Goal: Task Accomplishment & Management: Use online tool/utility

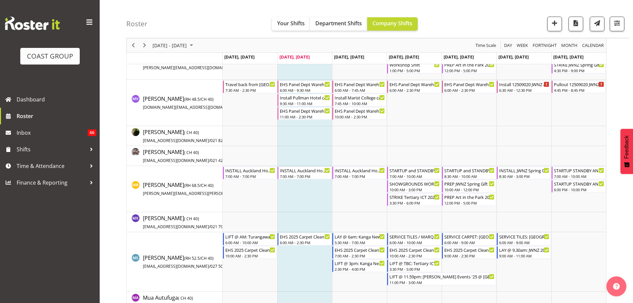
scroll to position [2258, 0]
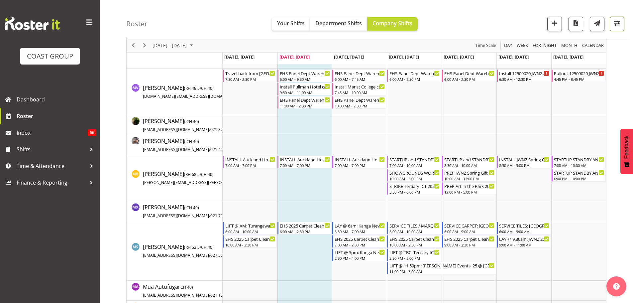
click at [618, 22] on span "button" at bounding box center [616, 23] width 9 height 9
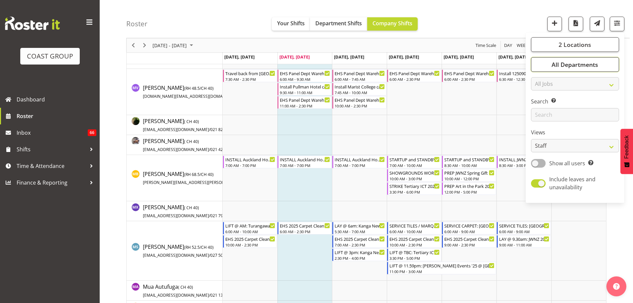
click at [585, 66] on span "All Departments" at bounding box center [574, 64] width 46 height 8
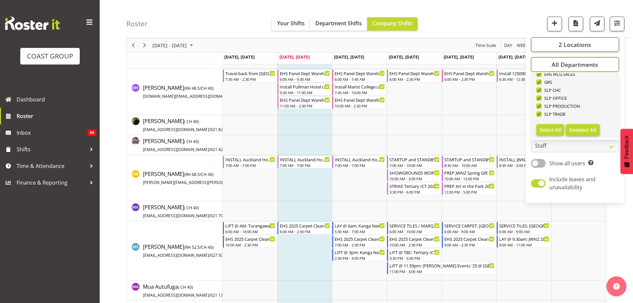
scroll to position [255, 0]
click at [589, 127] on span "Deselect All" at bounding box center [582, 129] width 27 height 6
checkbox input "false"
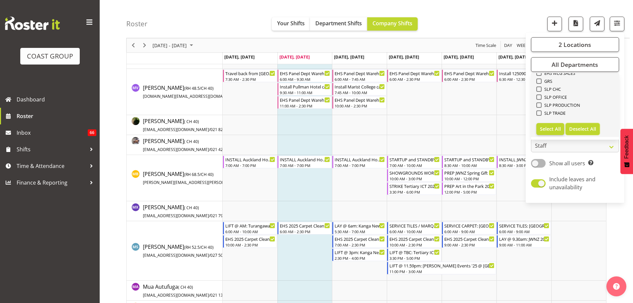
checkbox input "false"
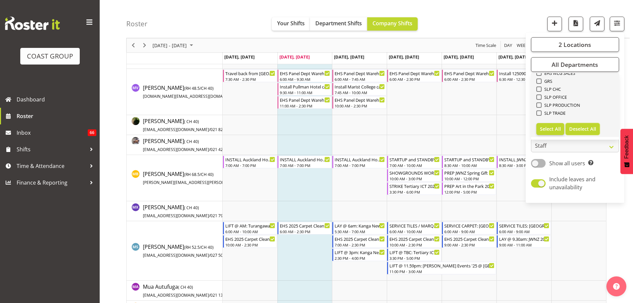
checkbox input "false"
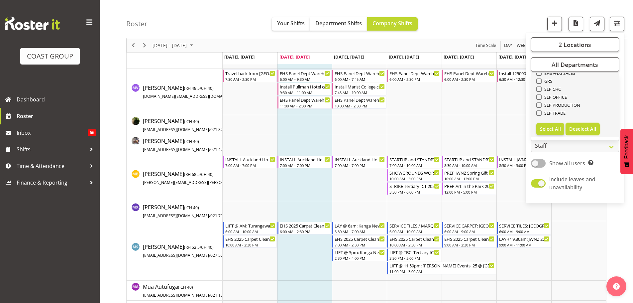
checkbox input "false"
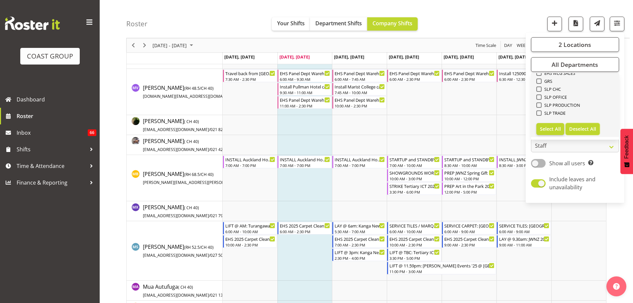
checkbox input "false"
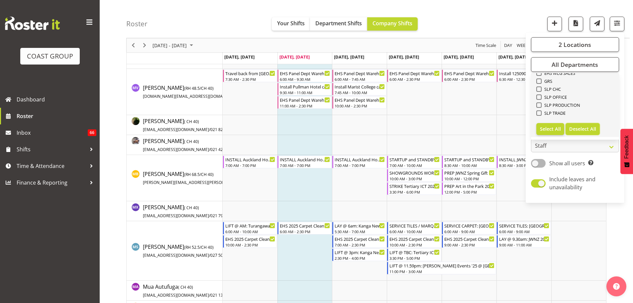
checkbox input "false"
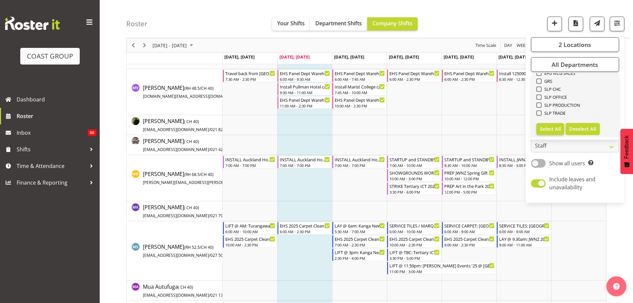
checkbox input "false"
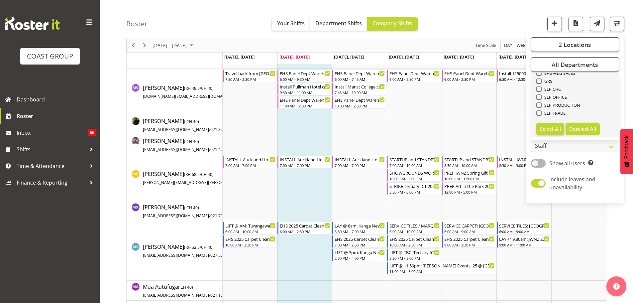
checkbox input "false"
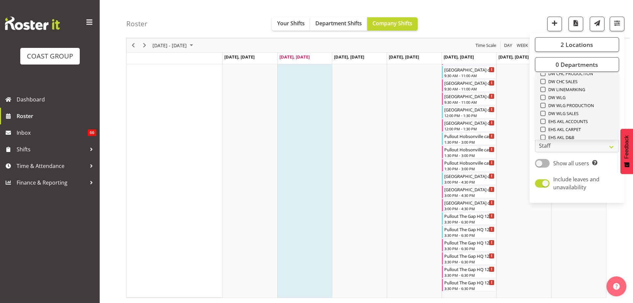
scroll to position [122, 0]
click at [576, 119] on span "EHS AKL CARPET" at bounding box center [563, 118] width 36 height 5
click at [544, 119] on input "EHS AKL CARPET" at bounding box center [542, 118] width 4 height 4
checkbox input "true"
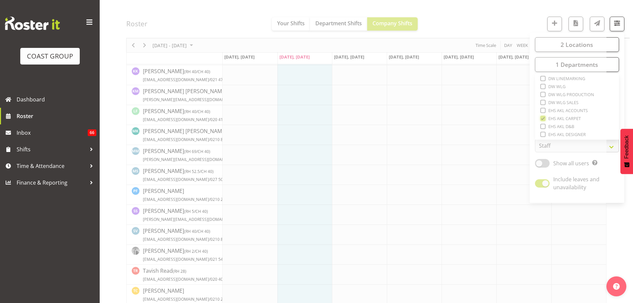
scroll to position [601, 0]
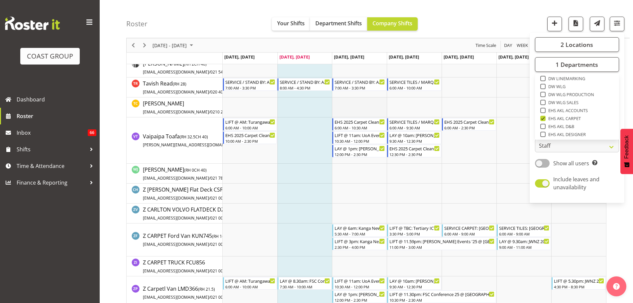
scroll to position [547, 0]
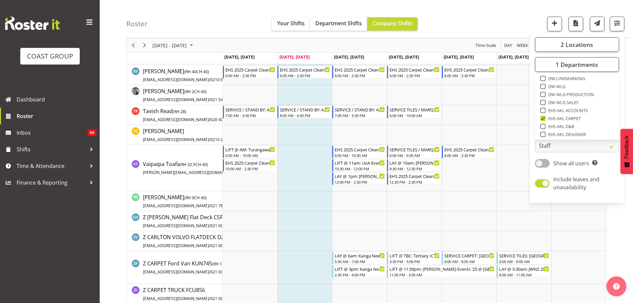
click at [498, 8] on div "Roster Your Shifts Department Shifts Company Shifts 2 Locations Clear CARLTON E…" at bounding box center [377, 19] width 503 height 38
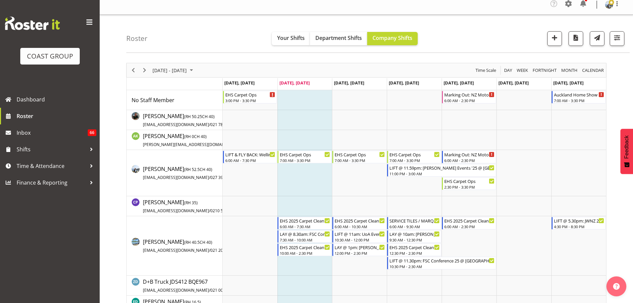
scroll to position [4, 0]
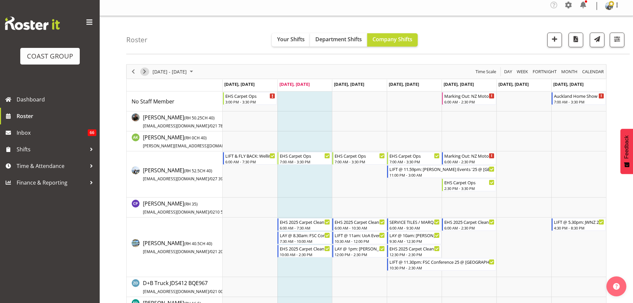
click at [147, 73] on span "Next" at bounding box center [144, 71] width 8 height 8
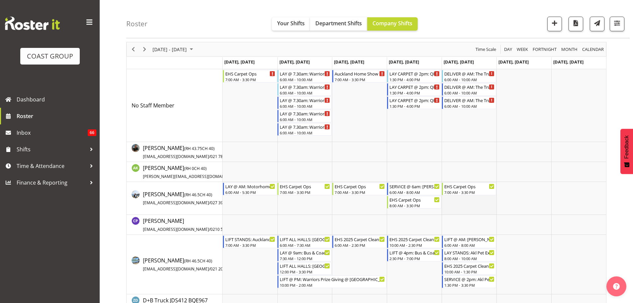
scroll to position [37, 0]
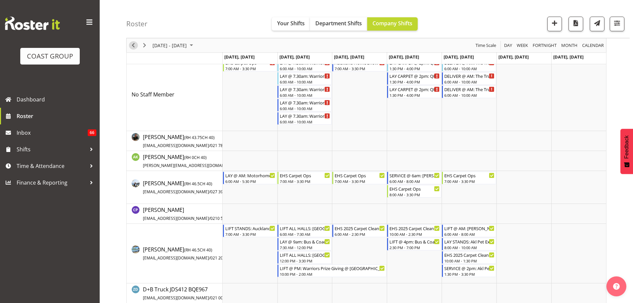
click at [135, 46] on span "Previous" at bounding box center [133, 45] width 8 height 8
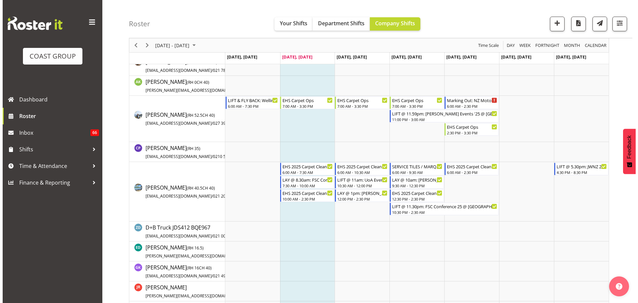
scroll to position [70, 0]
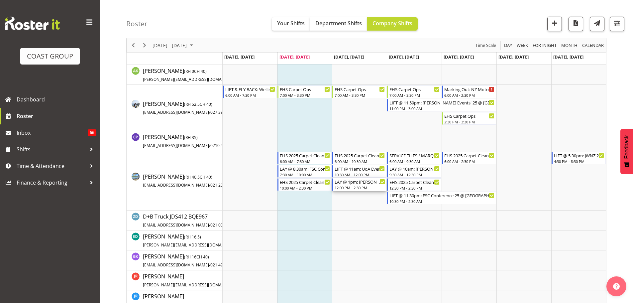
click at [368, 188] on div "12:00 PM - 2:30 PM" at bounding box center [359, 187] width 50 height 5
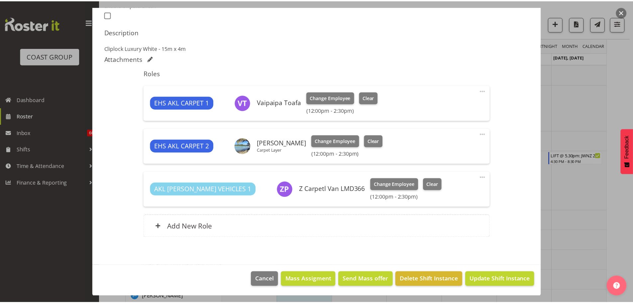
scroll to position [190, 0]
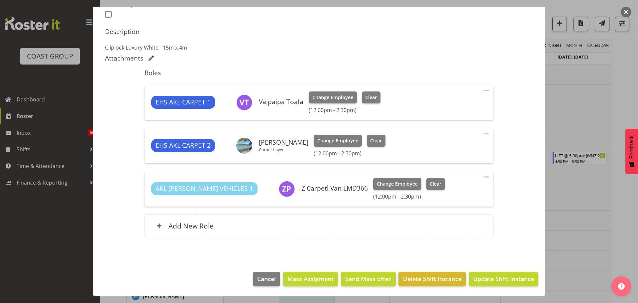
select select "8575"
click at [574, 245] on div at bounding box center [319, 151] width 638 height 303
